Goal: Task Accomplishment & Management: Use online tool/utility

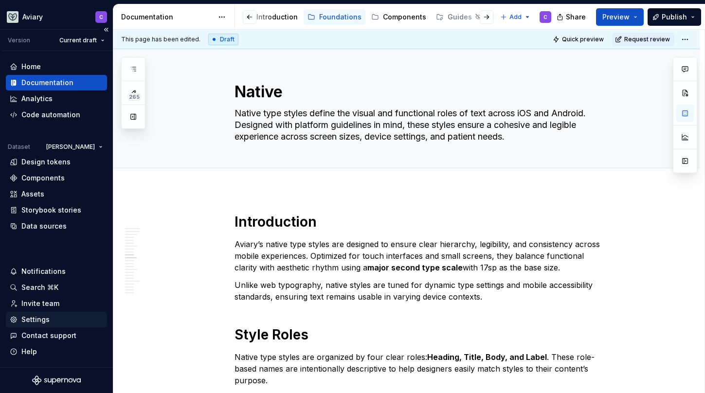
scroll to position [1304, 0]
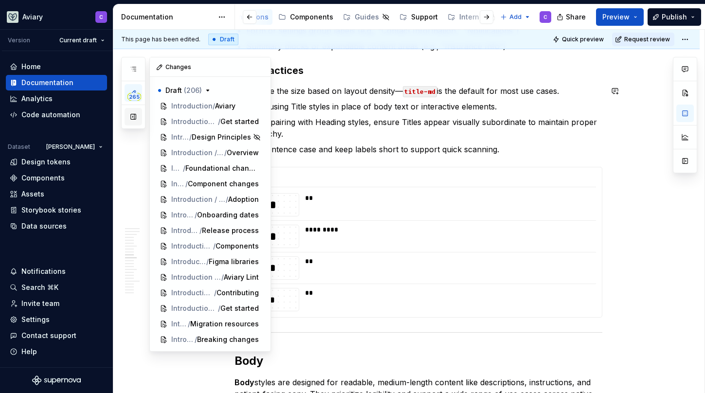
click at [132, 118] on button "button" at bounding box center [134, 117] width 18 height 18
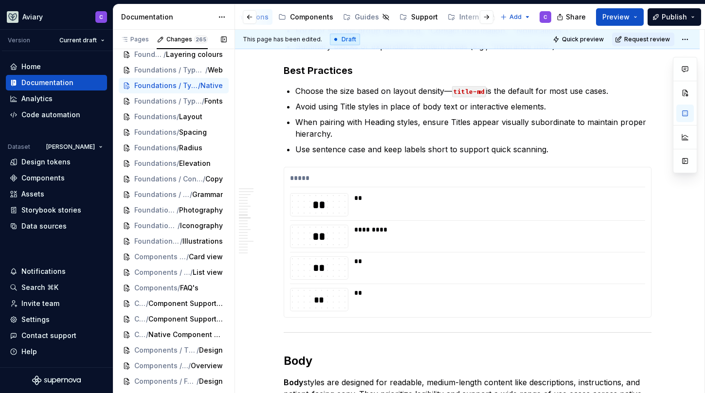
scroll to position [464, 0]
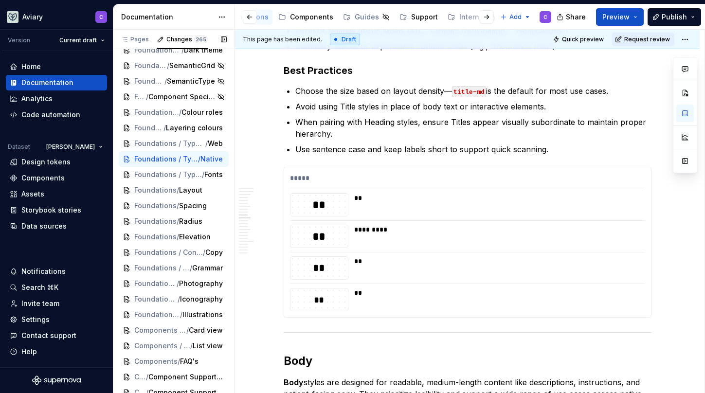
type textarea "*"
click at [148, 201] on span "Foundations" at bounding box center [155, 206] width 42 height 10
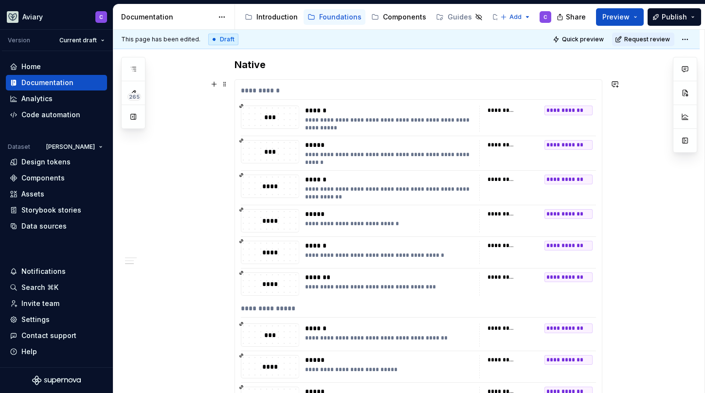
scroll to position [472, 0]
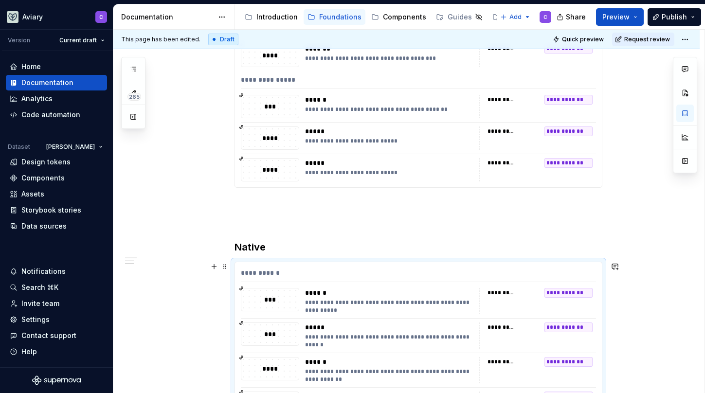
click at [276, 273] on div "**********" at bounding box center [418, 275] width 355 height 14
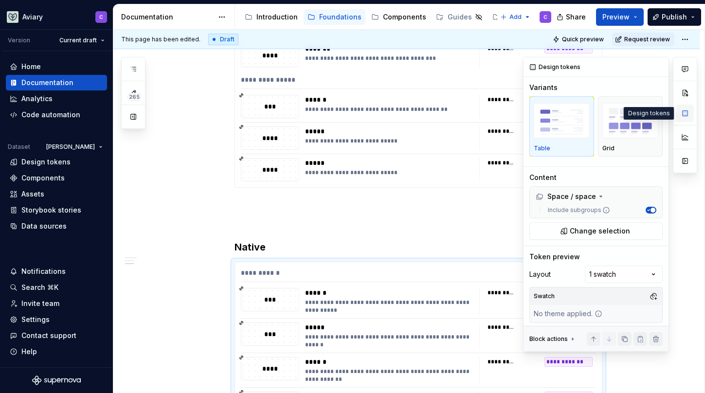
click at [686, 116] on button "button" at bounding box center [686, 114] width 18 height 18
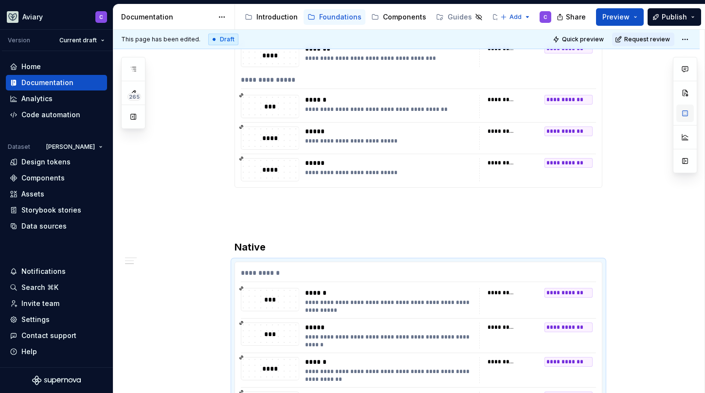
click at [686, 116] on button "button" at bounding box center [686, 114] width 18 height 18
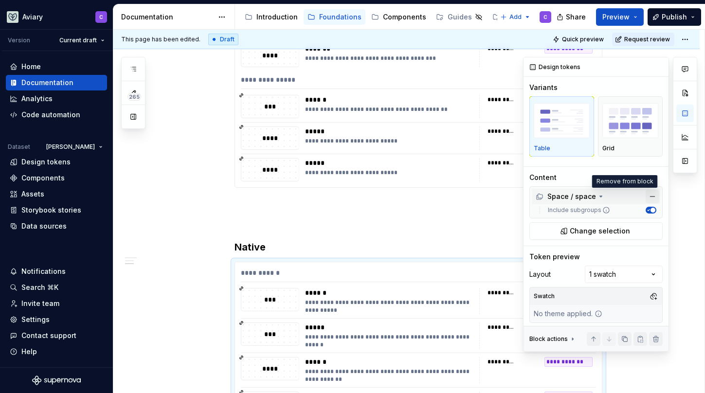
click at [646, 197] on button "button" at bounding box center [653, 197] width 14 height 14
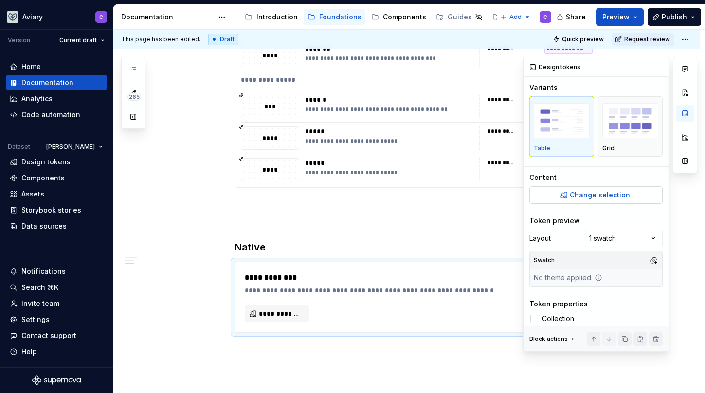
click at [586, 194] on span "Change selection" at bounding box center [600, 195] width 60 height 10
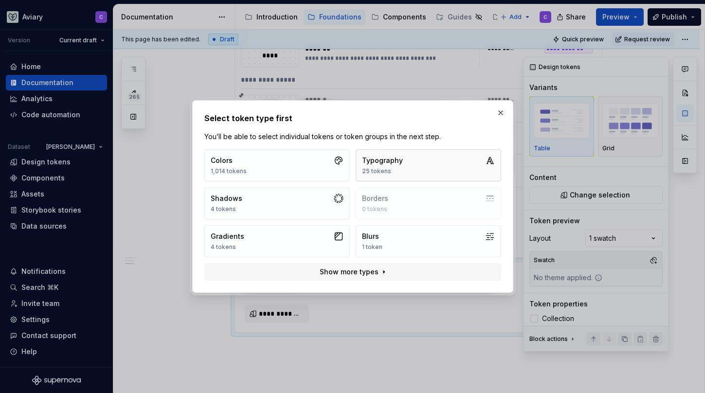
click at [382, 161] on div "Typography" at bounding box center [382, 161] width 41 height 10
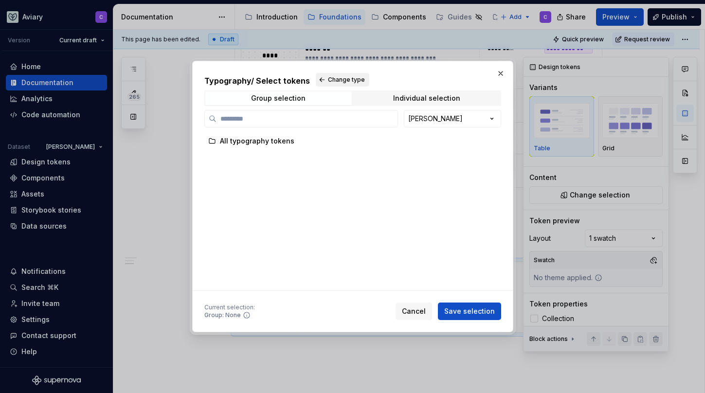
click at [325, 80] on button "Change type" at bounding box center [343, 80] width 54 height 14
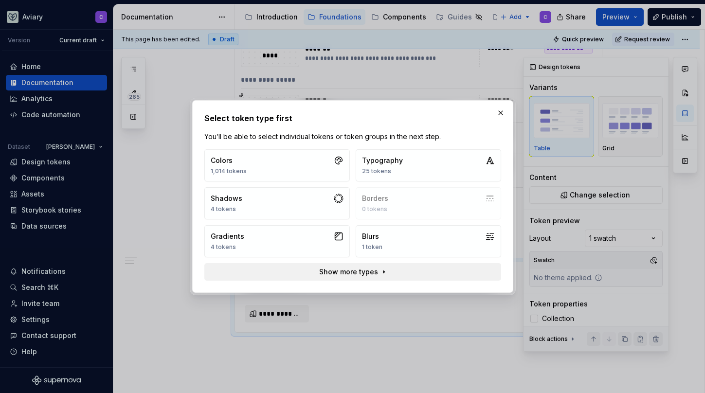
click at [385, 269] on button "Show more types" at bounding box center [352, 272] width 297 height 18
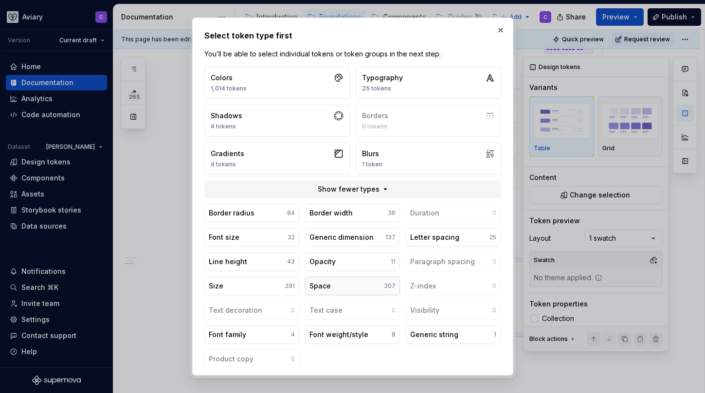
click at [359, 280] on button "Space 307" at bounding box center [352, 286] width 95 height 19
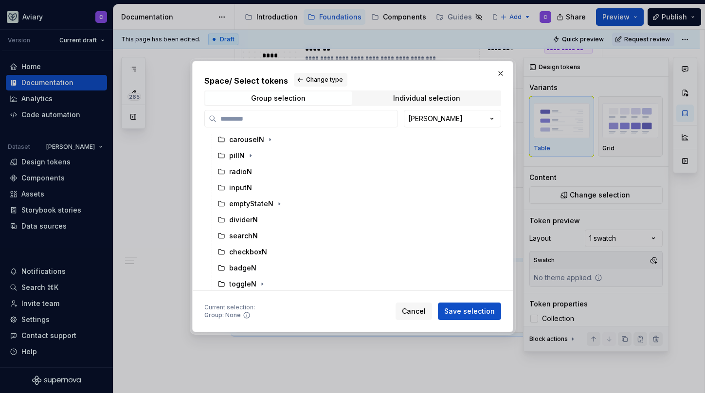
scroll to position [903, 0]
click at [503, 75] on button "button" at bounding box center [501, 74] width 14 height 14
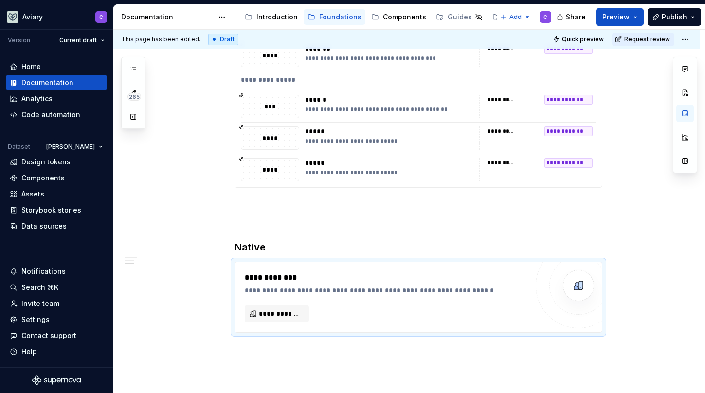
type textarea "*"
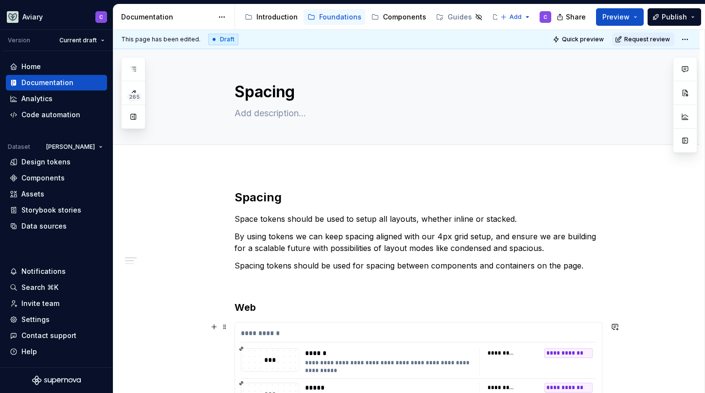
type textarea "*"
